Goal: Transaction & Acquisition: Purchase product/service

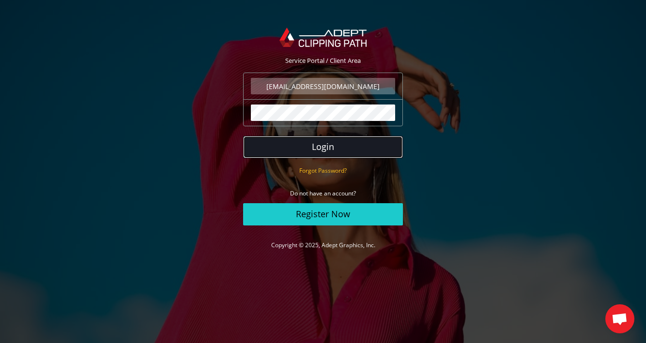
click at [323, 146] on button "Login" at bounding box center [323, 147] width 160 height 22
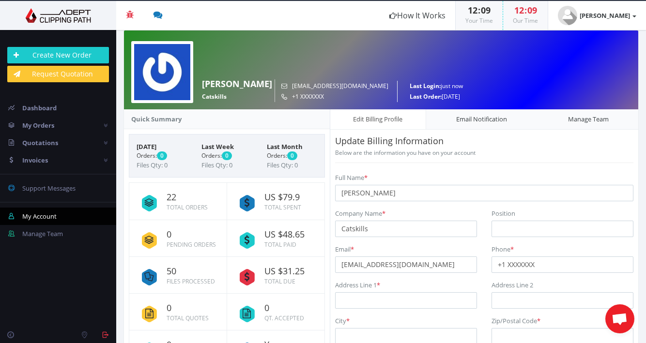
click at [515, 143] on p "Update Billing Information" at bounding box center [484, 142] width 298 height 14
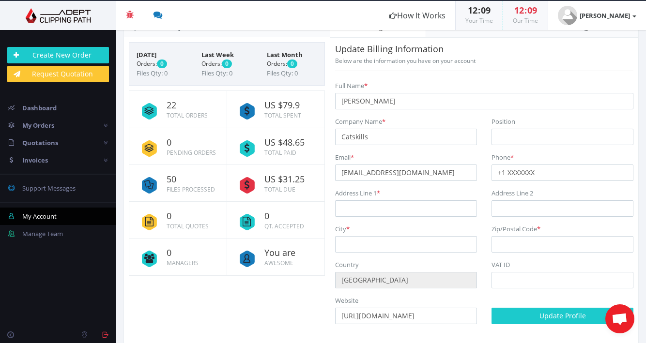
scroll to position [101, 0]
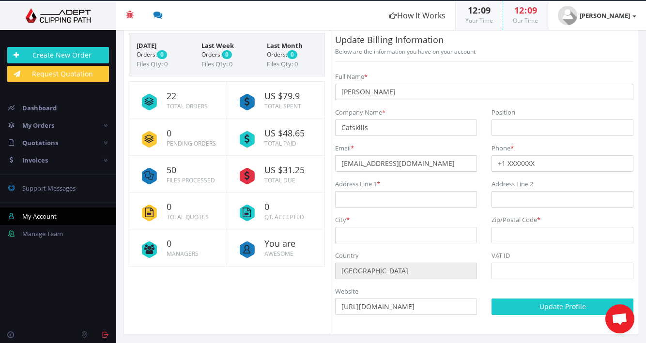
click at [196, 176] on small "Files Processed" at bounding box center [191, 180] width 48 height 8
click at [144, 177] on icon at bounding box center [149, 175] width 25 height 25
click at [42, 156] on span "Invoices" at bounding box center [35, 160] width 26 height 9
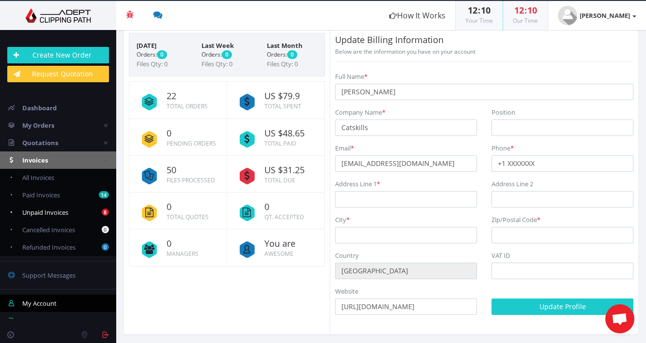
click at [55, 212] on span "Unpaid Invoices" at bounding box center [45, 212] width 46 height 9
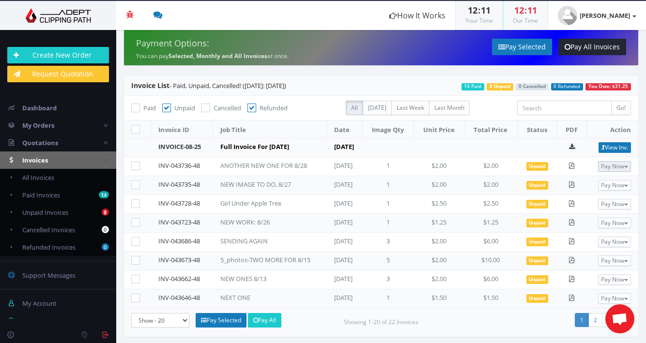
click at [612, 164] on button "Pay Now" at bounding box center [614, 166] width 33 height 11
click at [576, 182] on span "PayPal" at bounding box center [582, 182] width 22 height 9
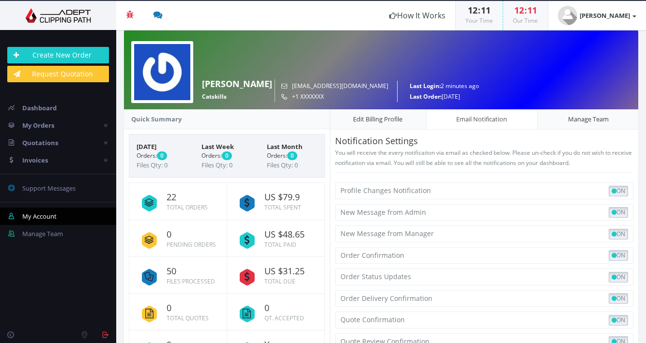
scroll to position [104, 0]
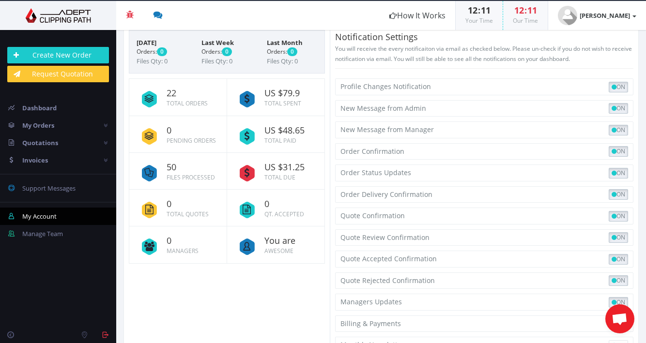
click at [279, 168] on span "US $31.25" at bounding box center [291, 168] width 53 height 10
click at [252, 173] on icon at bounding box center [246, 172] width 25 height 25
click at [31, 156] on span "Invoices" at bounding box center [35, 160] width 26 height 9
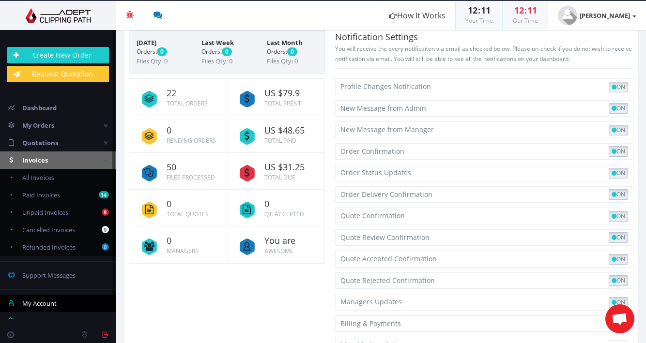
click at [96, 156] on link "Invoices" at bounding box center [58, 160] width 116 height 17
click at [24, 158] on span "Invoices" at bounding box center [35, 160] width 26 height 9
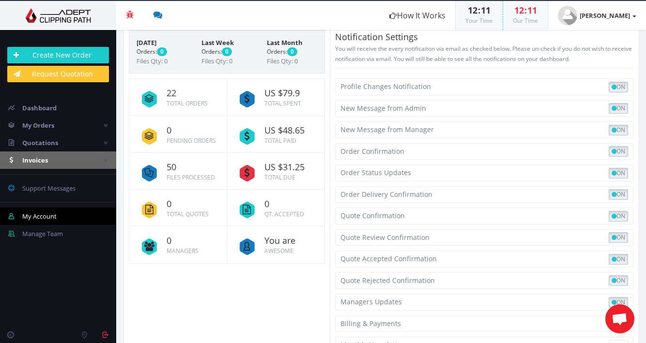
click at [25, 158] on span "Invoices" at bounding box center [35, 160] width 26 height 9
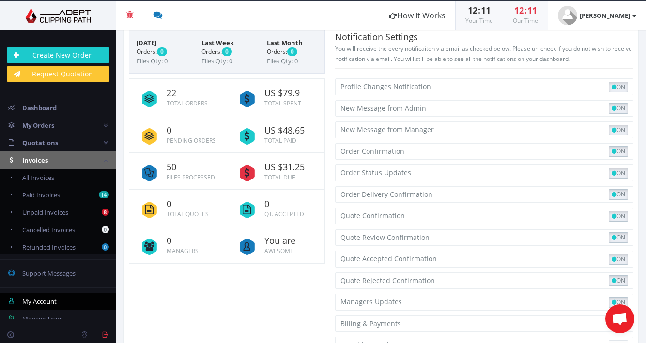
click at [25, 158] on span "Invoices" at bounding box center [35, 160] width 26 height 9
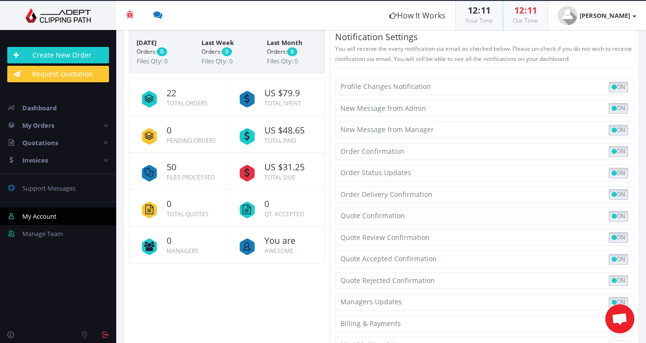
click at [621, 319] on span "Open chat" at bounding box center [620, 320] width 16 height 14
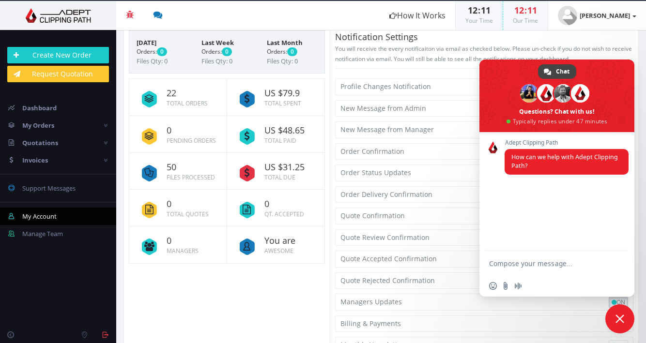
click at [468, 211] on div "Quote Confirmation" at bounding box center [413, 216] width 144 height 11
click at [198, 286] on div "Quick Summary Today Orders: 0 Files Qty: 0 Last Week Orders: 0 Files Qty: 0 Las…" at bounding box center [381, 184] width 529 height 359
click at [40, 156] on span "Invoices" at bounding box center [35, 160] width 26 height 9
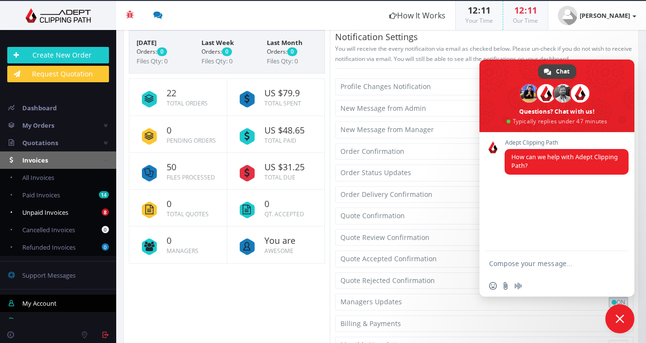
click at [107, 209] on b "8" at bounding box center [105, 212] width 7 height 7
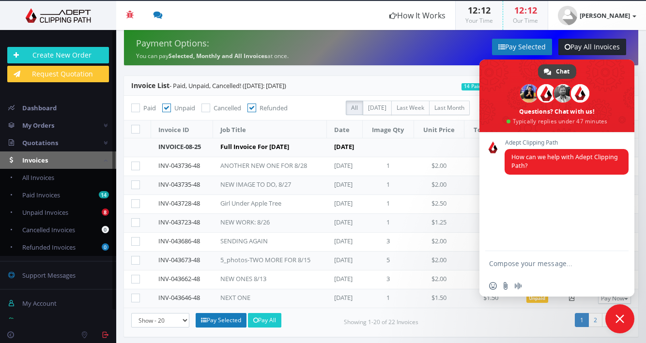
click at [615, 290] on div "Insert an emoji Send a file Audio message" at bounding box center [557, 286] width 155 height 21
click at [622, 322] on span "Close chat" at bounding box center [620, 319] width 9 height 9
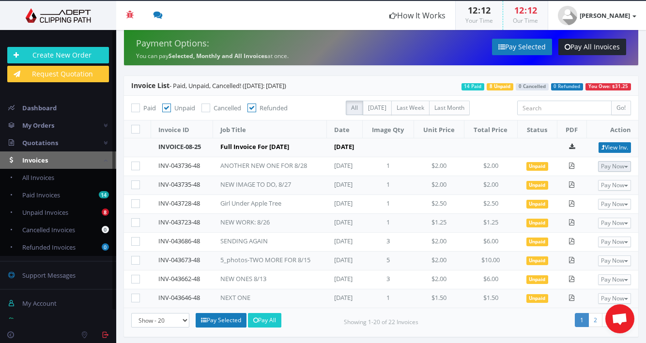
click at [622, 161] on button "Pay Now" at bounding box center [614, 166] width 33 height 11
click at [618, 220] on button "Pay Now" at bounding box center [614, 223] width 33 height 11
click at [616, 205] on button "Pay Now" at bounding box center [614, 204] width 33 height 11
click at [615, 184] on button "Pay Now" at bounding box center [614, 185] width 33 height 11
click at [612, 166] on button "Pay Now" at bounding box center [614, 166] width 33 height 11
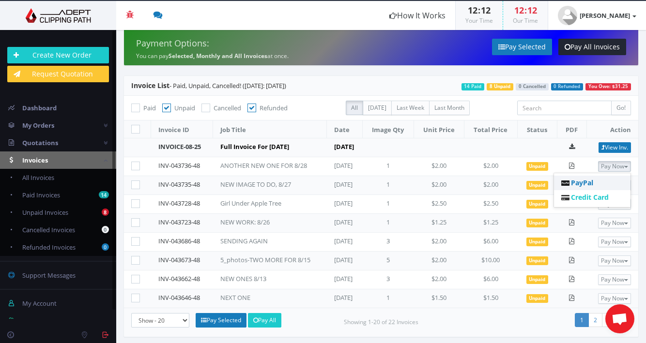
click at [570, 183] on link "PayPal" at bounding box center [592, 183] width 77 height 15
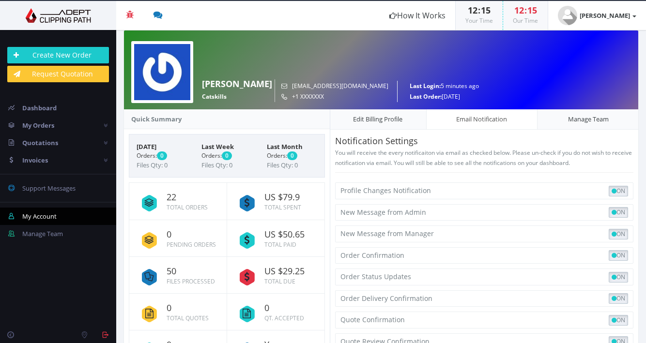
scroll to position [104, 0]
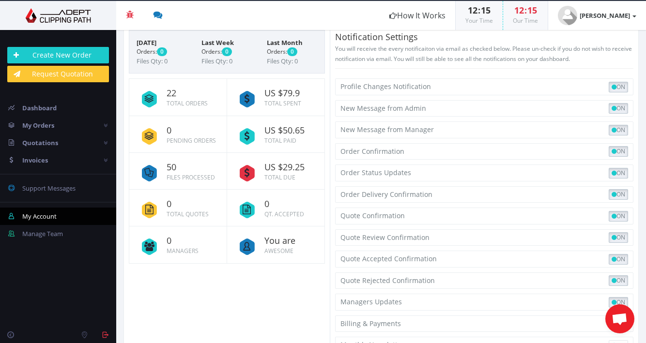
click at [281, 166] on span "US $29.25" at bounding box center [291, 168] width 53 height 10
click at [42, 157] on span "Invoices" at bounding box center [35, 160] width 26 height 9
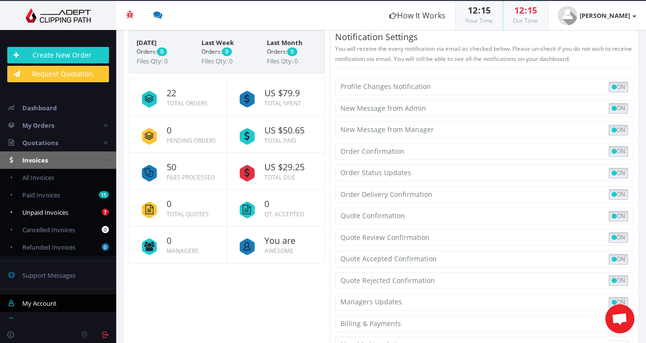
click at [104, 213] on b "7" at bounding box center [105, 212] width 7 height 7
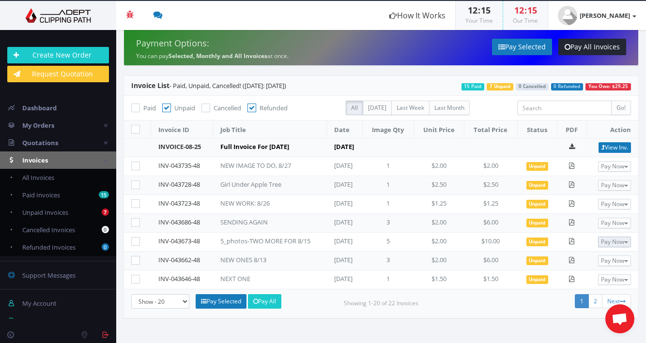
click at [608, 239] on button "Pay Now" at bounding box center [614, 242] width 33 height 11
click at [585, 258] on span "PayPal" at bounding box center [582, 258] width 22 height 9
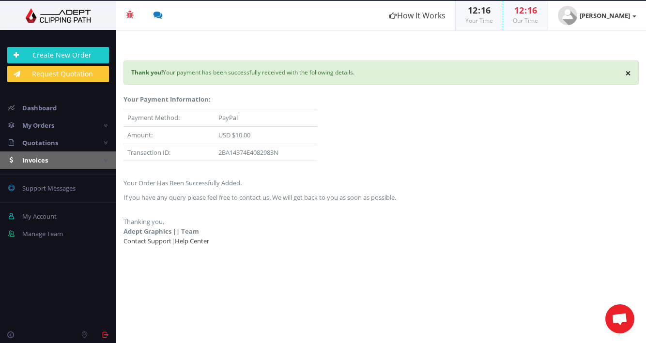
click at [39, 157] on span "Invoices" at bounding box center [35, 160] width 26 height 9
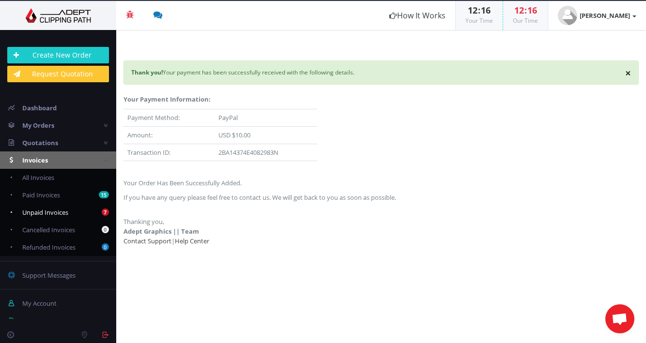
click at [103, 209] on b "7" at bounding box center [105, 212] width 7 height 7
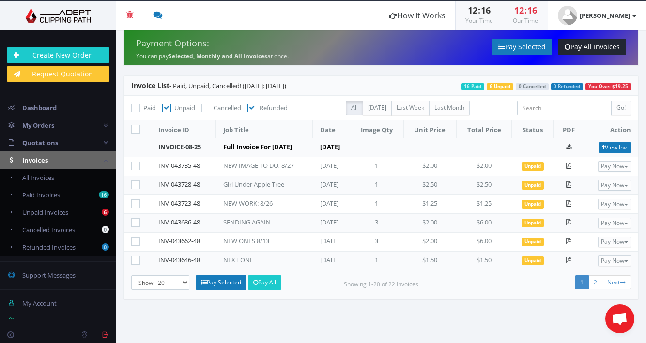
click at [544, 224] on span "Unpaid" at bounding box center [533, 223] width 22 height 9
click at [603, 222] on button "Pay Now" at bounding box center [614, 223] width 33 height 11
click at [606, 240] on link "PayPal" at bounding box center [592, 240] width 77 height 15
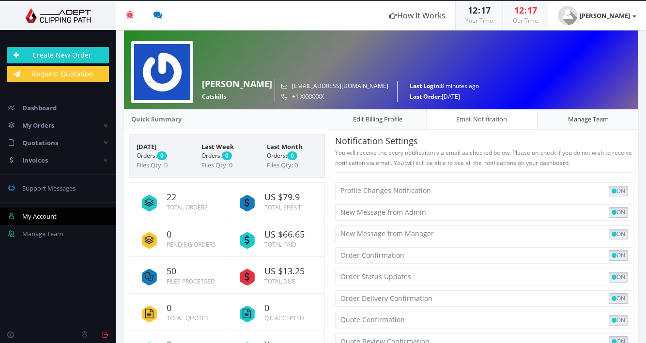
scroll to position [104, 0]
